Goal: Find specific page/section

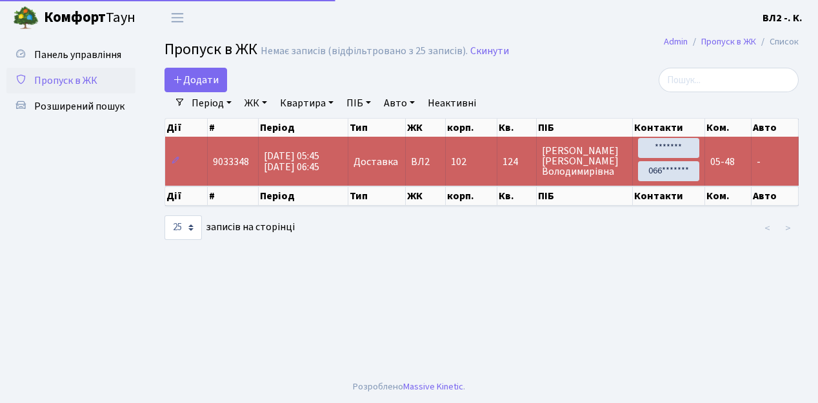
select select "25"
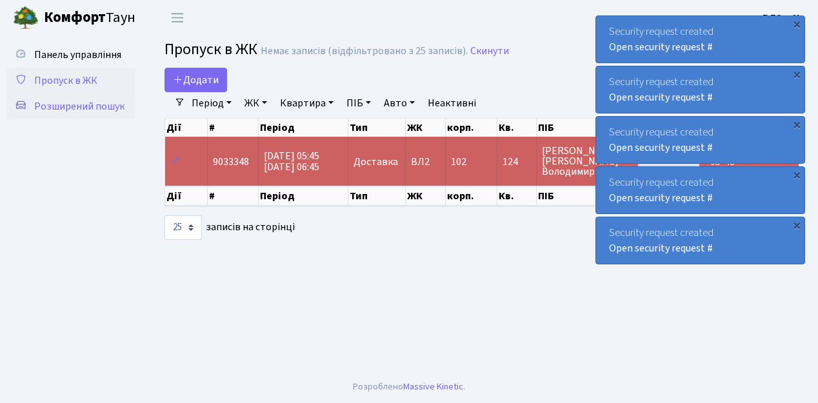
click at [117, 104] on span "Розширений пошук" at bounding box center [79, 106] width 90 height 14
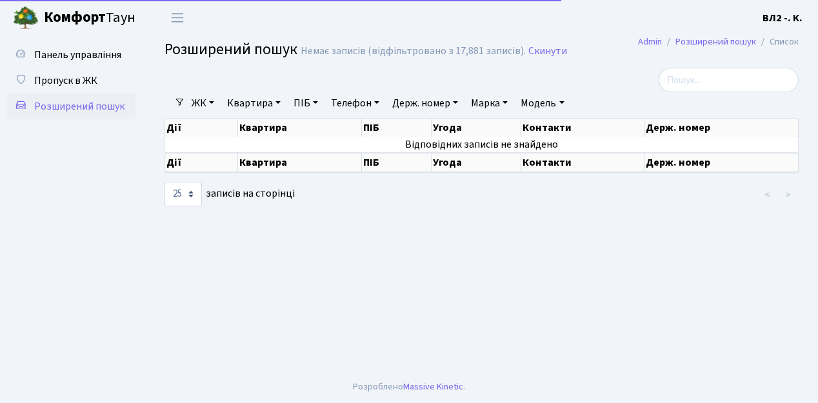
select select "25"
click at [280, 105] on link "Квартира" at bounding box center [254, 103] width 64 height 22
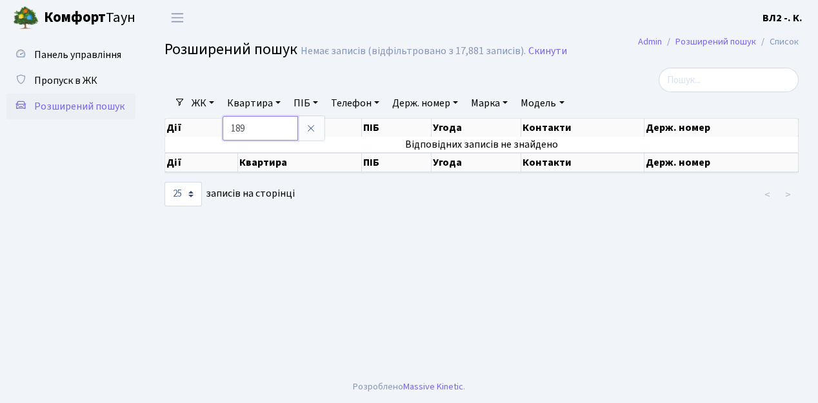
type input "189"
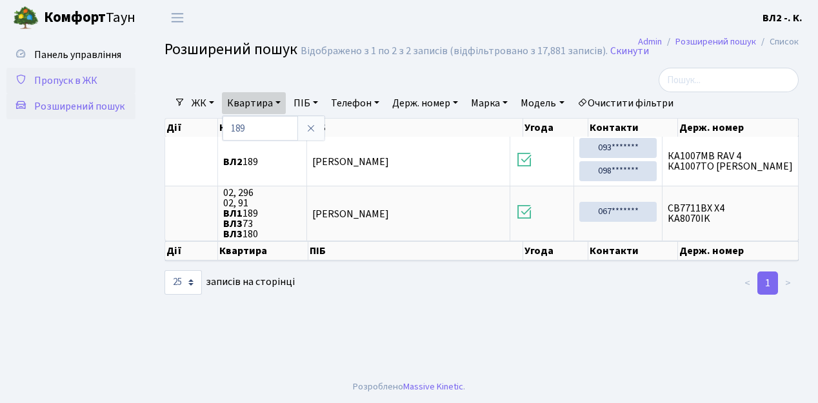
click at [51, 81] on span "Пропуск в ЖК" at bounding box center [65, 81] width 63 height 14
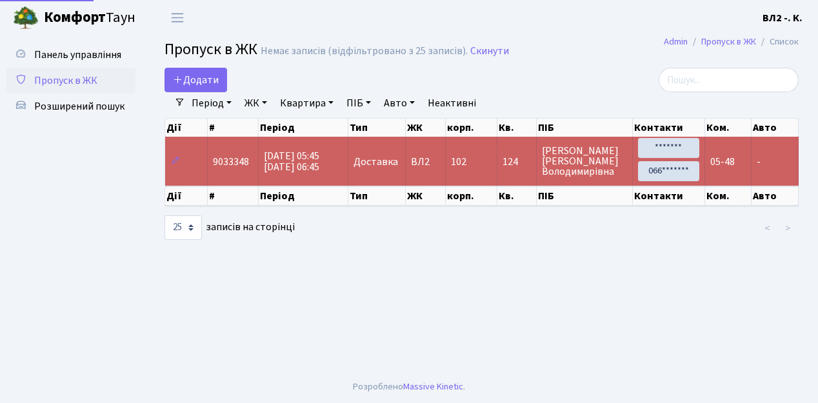
select select "25"
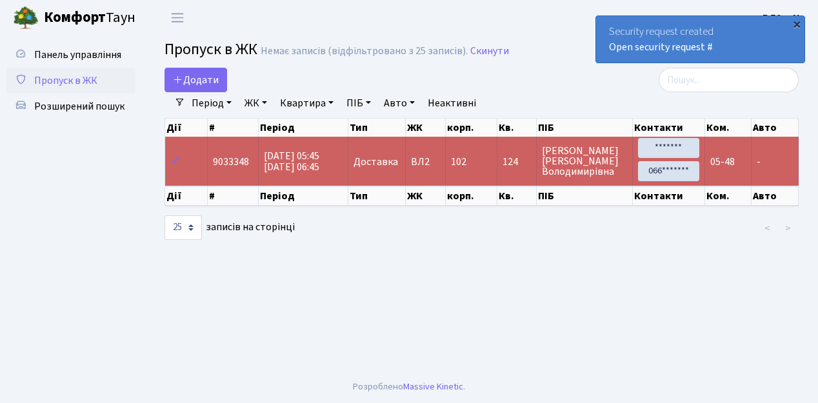
click at [798, 25] on div "×" at bounding box center [796, 23] width 13 height 13
